Goal: Task Accomplishment & Management: Manage account settings

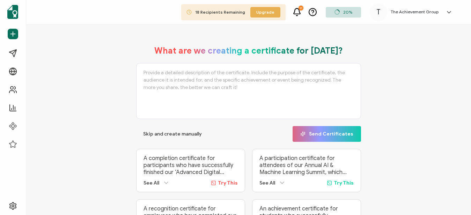
scroll to position [0, 0]
click at [417, 12] on h5 "The Achievement Group" at bounding box center [415, 11] width 48 height 5
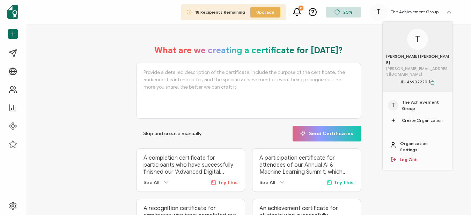
click at [416, 13] on h5 "The Achievement Group" at bounding box center [415, 11] width 48 height 5
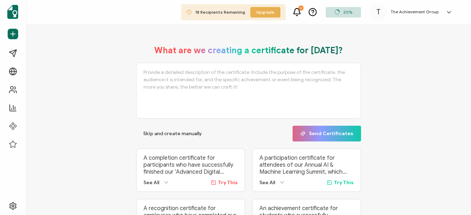
click at [416, 13] on h5 "The Achievement Group" at bounding box center [415, 11] width 48 height 5
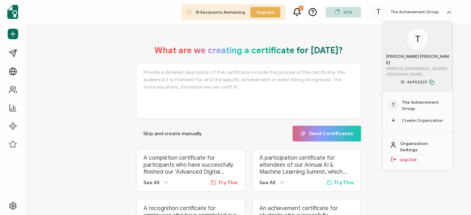
click at [415, 66] on span "[PERSON_NAME][EMAIL_ADDRESS][DOMAIN_NAME]" at bounding box center [417, 72] width 63 height 12
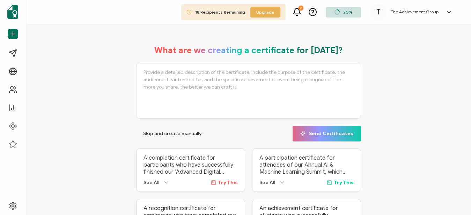
click at [418, 12] on h5 "The Achievement Group" at bounding box center [415, 11] width 48 height 5
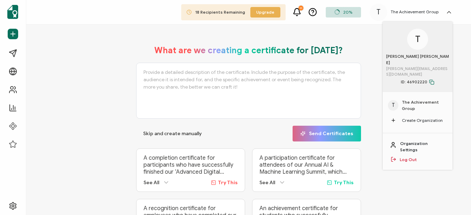
click at [415, 140] on link "Organization Settings" at bounding box center [422, 146] width 45 height 13
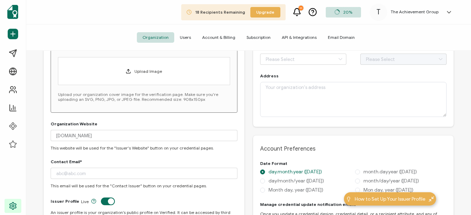
scroll to position [226, 0]
click at [220, 38] on span "Account & Billing" at bounding box center [219, 37] width 44 height 10
